Goal: Task Accomplishment & Management: Manage account settings

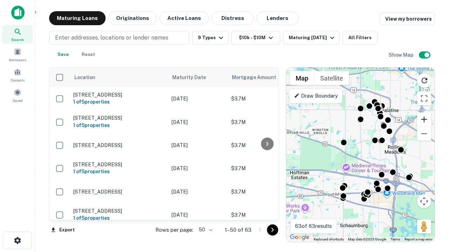
click at [424, 120] on button "Zoom in" at bounding box center [424, 120] width 14 height 14
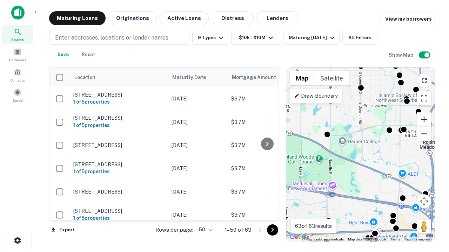
click at [424, 120] on button "Zoom in" at bounding box center [424, 120] width 14 height 14
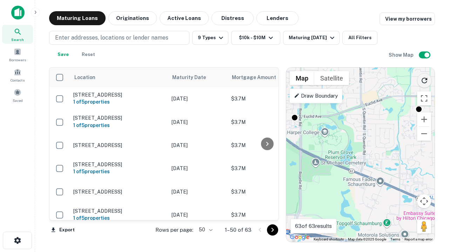
click at [424, 79] on icon "Reload search area" at bounding box center [424, 80] width 8 height 8
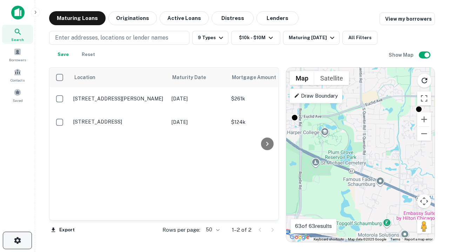
click at [17, 241] on icon "button" at bounding box center [17, 241] width 8 height 8
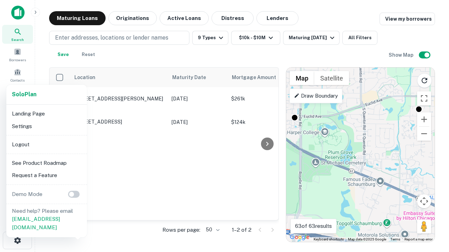
click at [46, 144] on li "Logout" at bounding box center [46, 144] width 75 height 13
